Goal: Navigation & Orientation: Go to known website

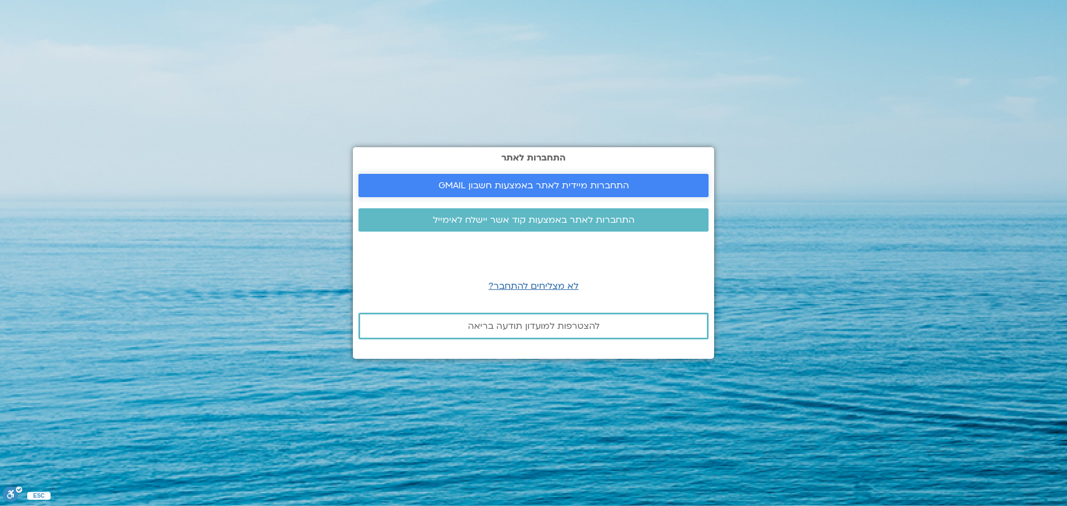
click at [521, 187] on span "התחברות מיידית לאתר באמצעות חשבון GMAIL" at bounding box center [534, 186] width 191 height 10
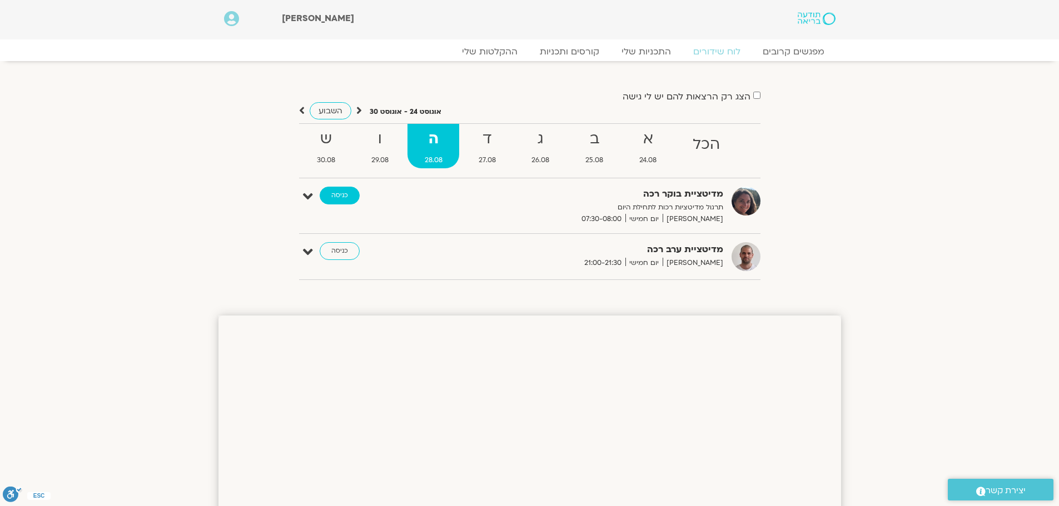
click at [329, 192] on link "כניסה" at bounding box center [340, 196] width 40 height 18
